Goal: Navigation & Orientation: Find specific page/section

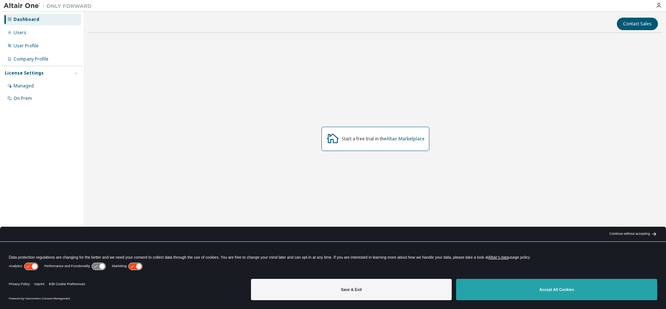
click at [532, 286] on button "Accept All Cookies" at bounding box center [556, 288] width 201 height 21
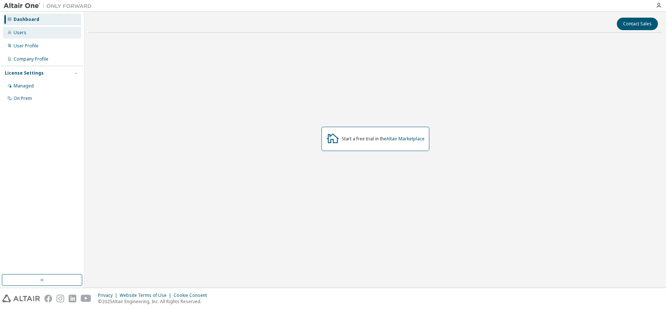
click at [43, 32] on div "Users" at bounding box center [42, 33] width 78 height 12
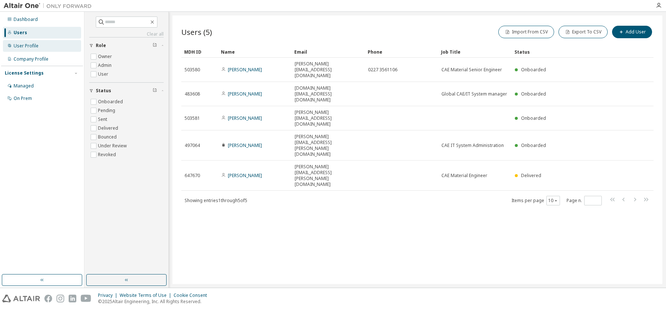
click at [31, 45] on div "User Profile" at bounding box center [26, 46] width 25 height 6
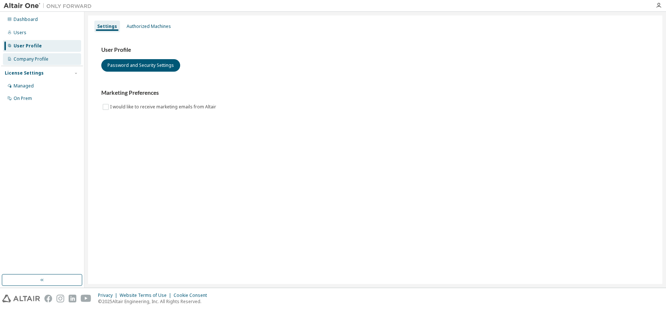
click at [25, 56] on div "Company Profile" at bounding box center [31, 59] width 35 height 6
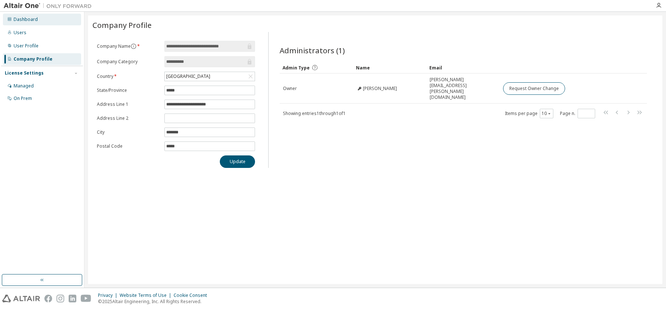
click at [19, 23] on div "Dashboard" at bounding box center [42, 20] width 78 height 12
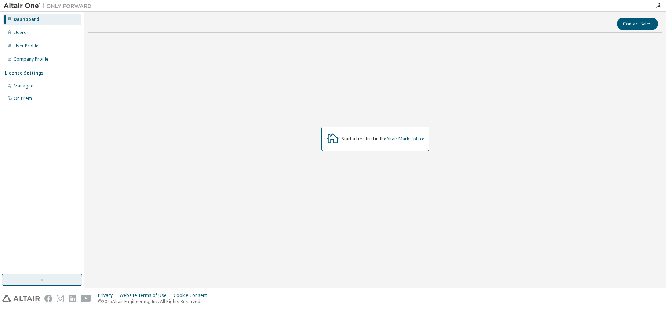
click at [45, 284] on button "button" at bounding box center [42, 280] width 80 height 12
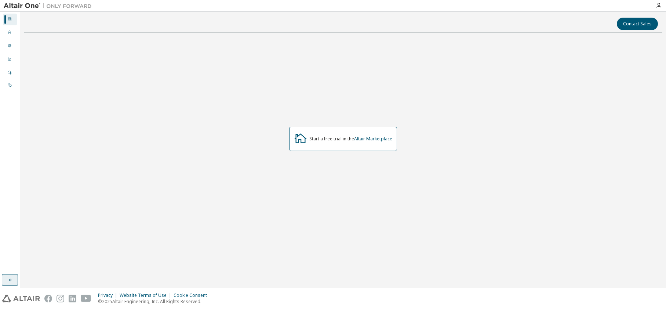
click at [10, 280] on icon "button" at bounding box center [10, 279] width 3 height 3
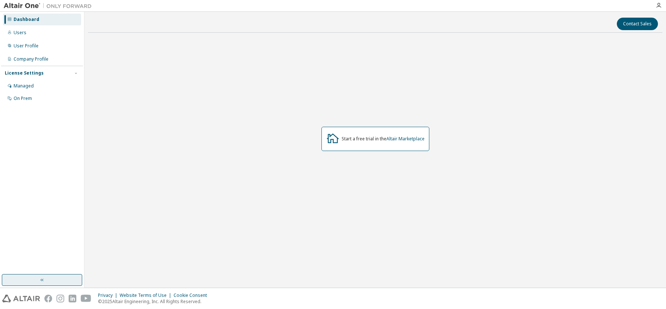
click at [67, 5] on img at bounding box center [50, 5] width 92 height 7
click at [30, 5] on img at bounding box center [50, 5] width 92 height 7
click at [404, 139] on link "Altair Marketplace" at bounding box center [405, 138] width 38 height 6
